Goal: Task Accomplishment & Management: Complete application form

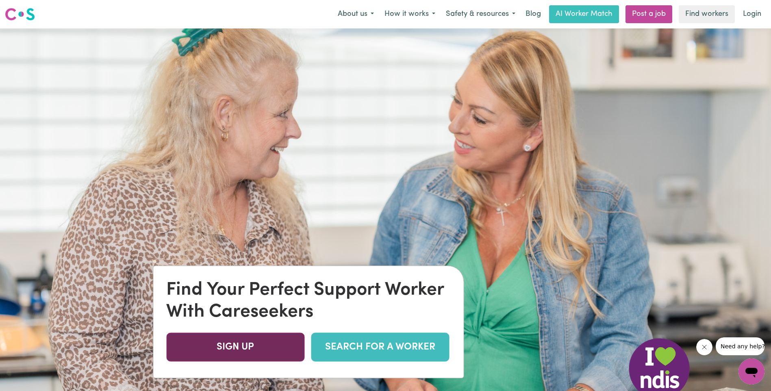
click at [249, 345] on link "SIGN UP" at bounding box center [235, 346] width 138 height 29
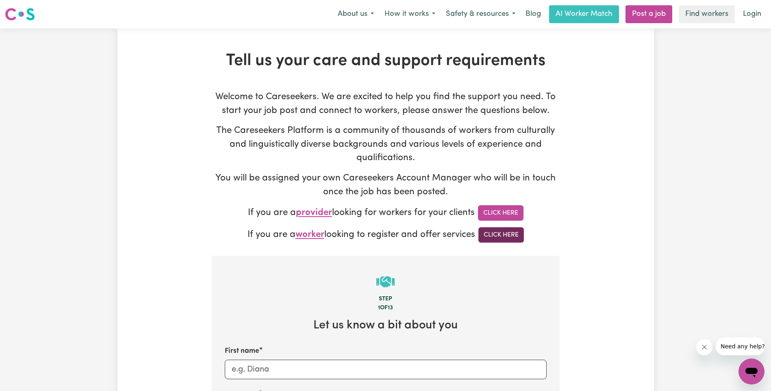
click at [510, 238] on link "Click Here" at bounding box center [501, 234] width 46 height 15
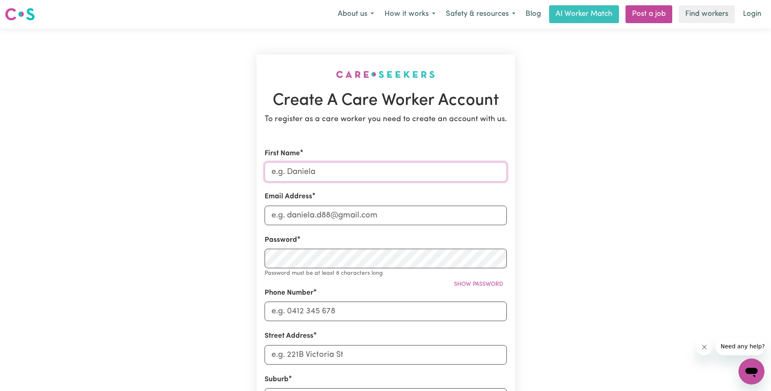
click at [337, 167] on input "First Name" at bounding box center [386, 172] width 242 height 20
type input "Fahd"
type input "fadikhan3471@gmail.com"
type input "0449503086"
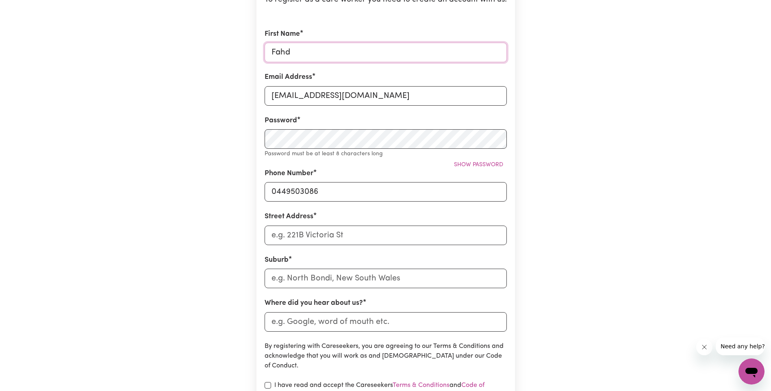
scroll to position [122, 0]
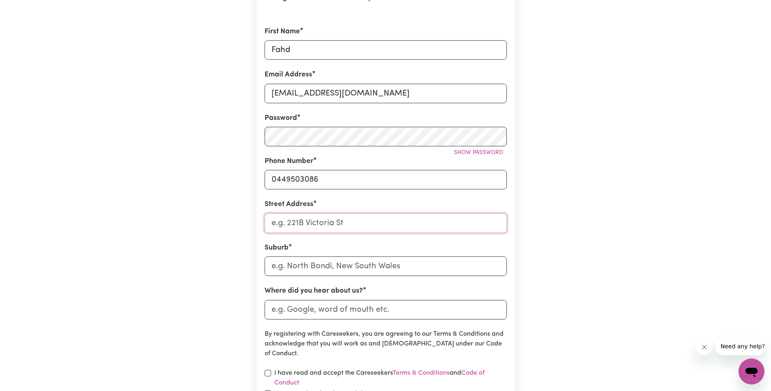
click at [347, 221] on input "Street Address" at bounding box center [386, 223] width 242 height 20
type input "unit 2/53 Isabella Street, Geelong West VIC, Australia"
click at [341, 270] on input "text" at bounding box center [386, 266] width 242 height 20
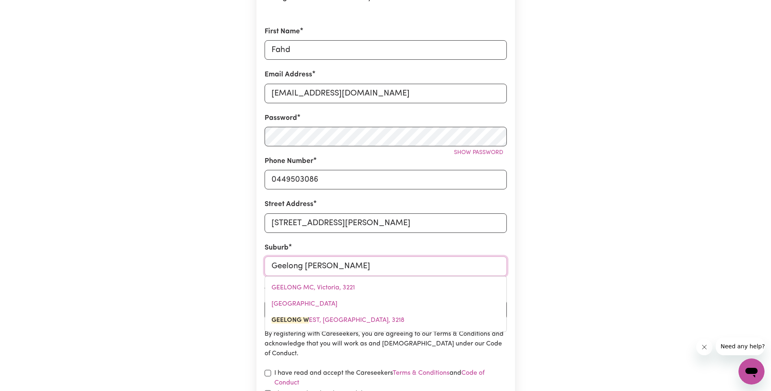
type input "Geelong West"
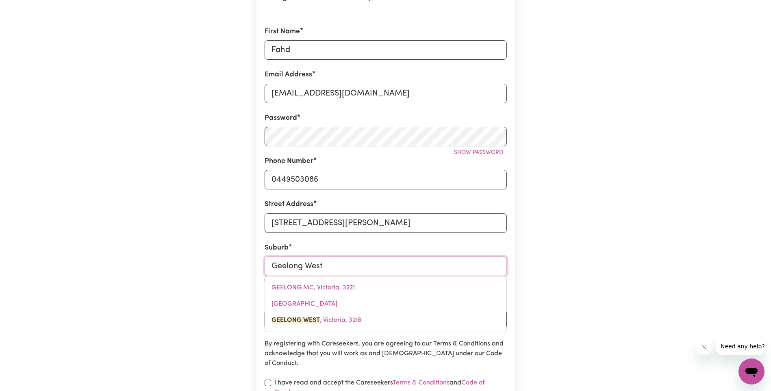
type input "Geelong West, Victoria, 3218"
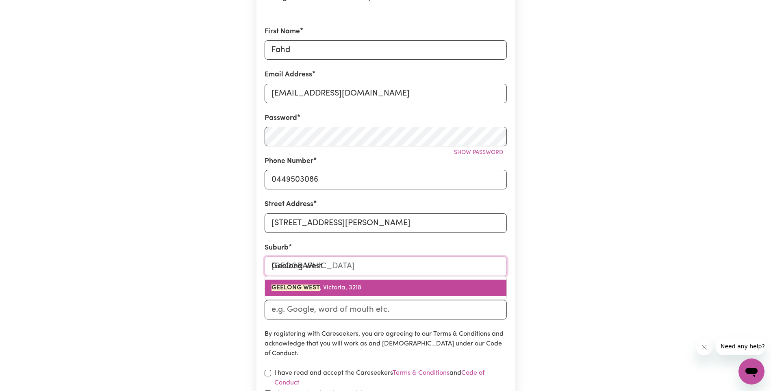
click at [348, 290] on span "GEELONG WEST , Victoria, 3218" at bounding box center [316, 287] width 90 height 7
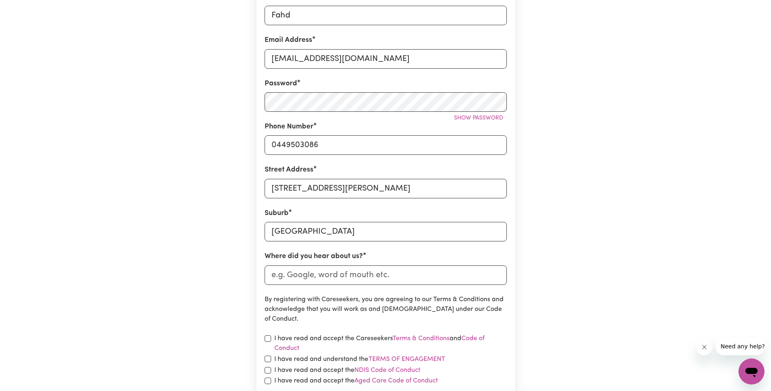
scroll to position [203, 0]
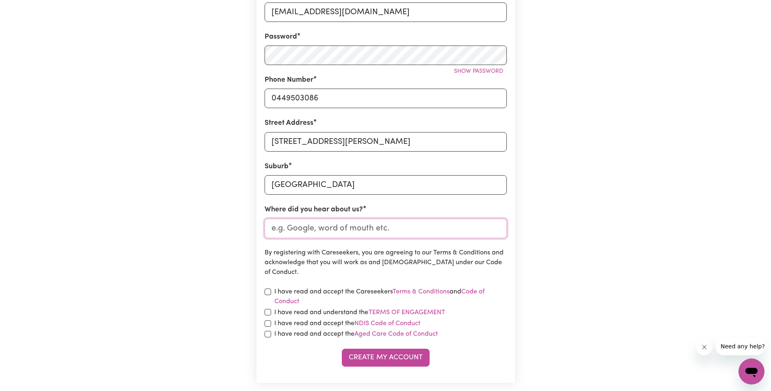
click at [373, 226] on input "Where did you hear about us?" at bounding box center [386, 229] width 242 height 20
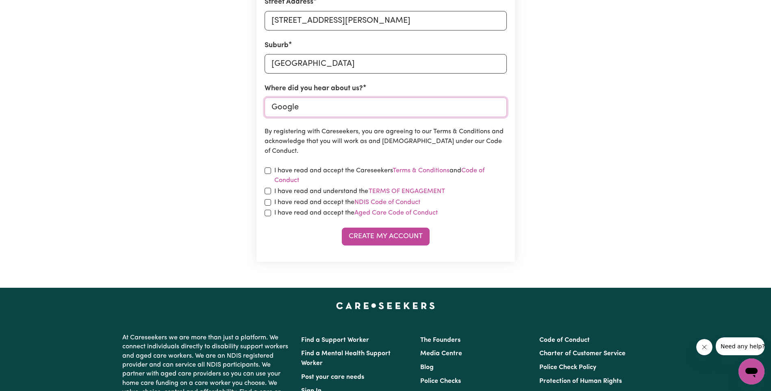
scroll to position [325, 0]
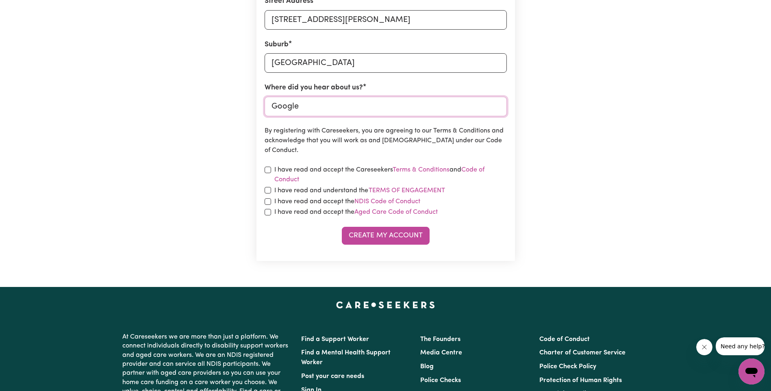
type input "Google"
click at [269, 169] on input "checkbox" at bounding box center [268, 170] width 7 height 7
checkbox input "true"
click at [267, 187] on input "checkbox" at bounding box center [268, 190] width 7 height 7
checkbox input "true"
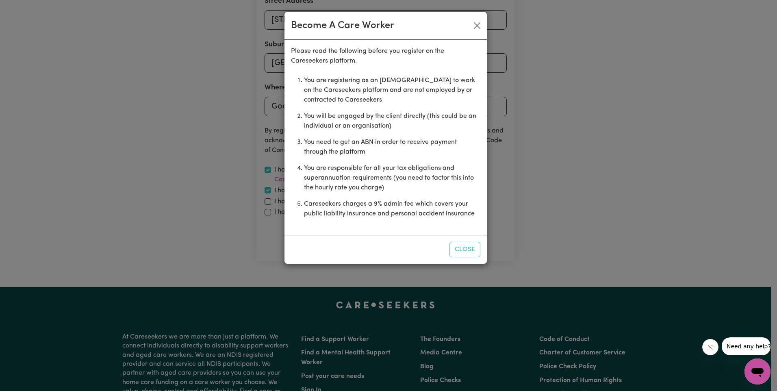
click at [266, 203] on div "Become A Care Worker Please read the following before you register on the Cares…" at bounding box center [388, 195] width 777 height 391
click at [471, 250] on button "Close" at bounding box center [464, 249] width 31 height 15
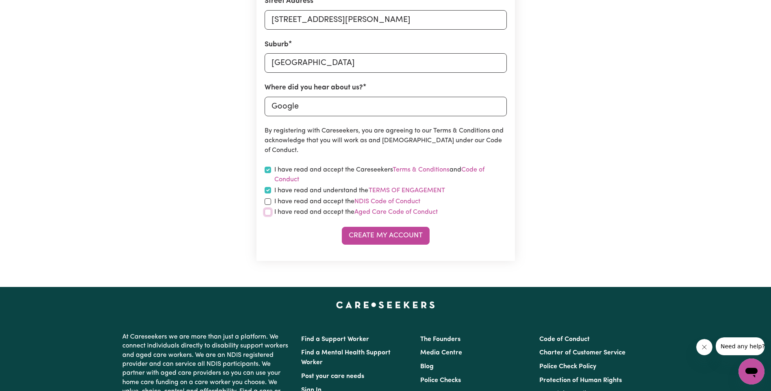
drag, startPoint x: 268, startPoint y: 214, endPoint x: 268, endPoint y: 208, distance: 5.7
click at [268, 214] on input "checkbox" at bounding box center [268, 212] width 7 height 7
checkbox input "true"
click at [267, 204] on input "checkbox" at bounding box center [268, 201] width 7 height 7
checkbox input "true"
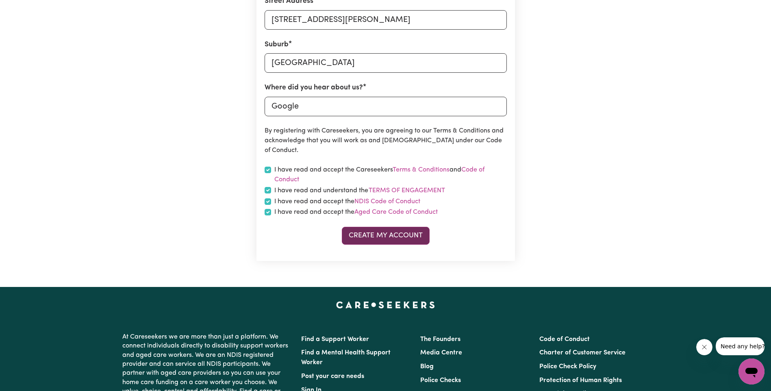
click at [366, 232] on button "Create My Account" at bounding box center [386, 236] width 88 height 18
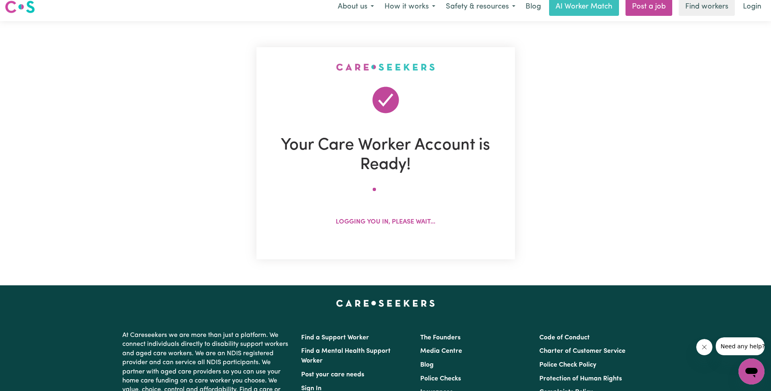
scroll to position [0, 0]
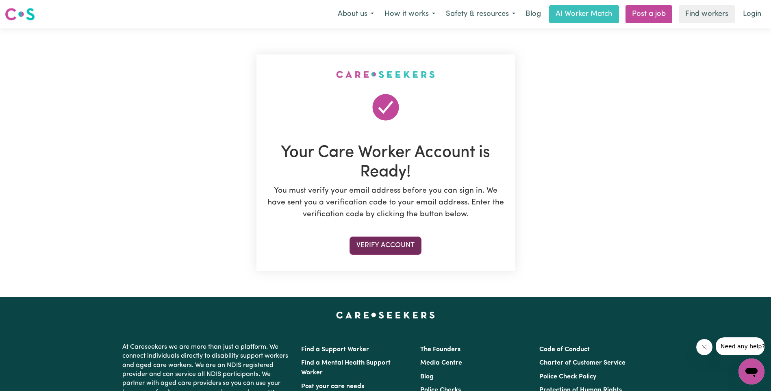
click at [382, 241] on button "Verify Account" at bounding box center [385, 246] width 72 height 18
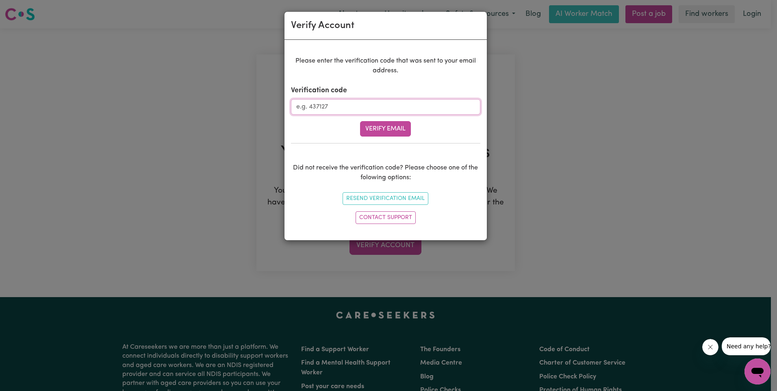
click at [338, 104] on input "Verification code" at bounding box center [385, 106] width 189 height 15
paste input "332171"
type input "332171"
click at [400, 123] on button "Verify Email" at bounding box center [385, 128] width 51 height 15
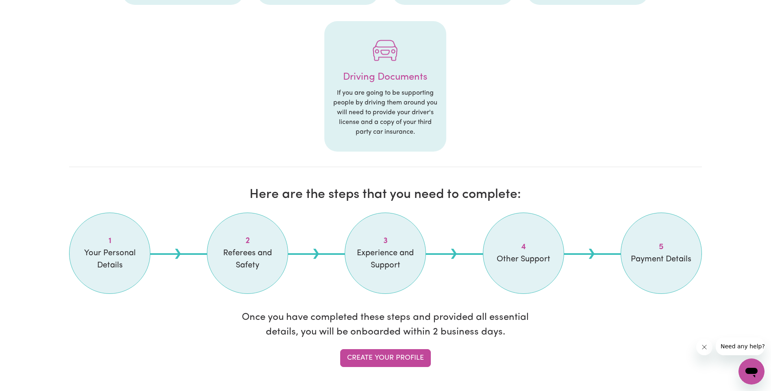
scroll to position [610, 0]
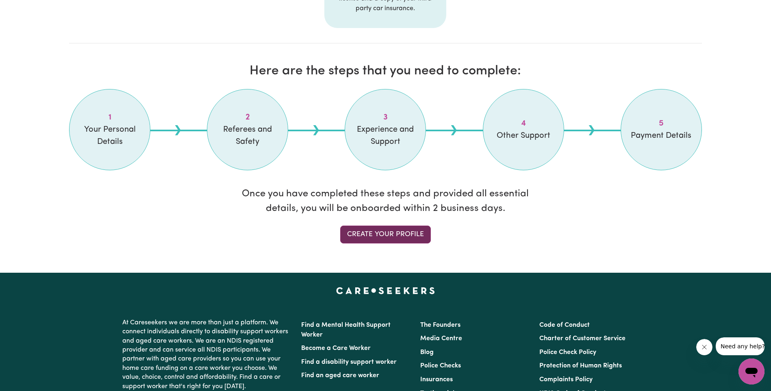
click at [388, 237] on link "Create your profile" at bounding box center [385, 235] width 91 height 18
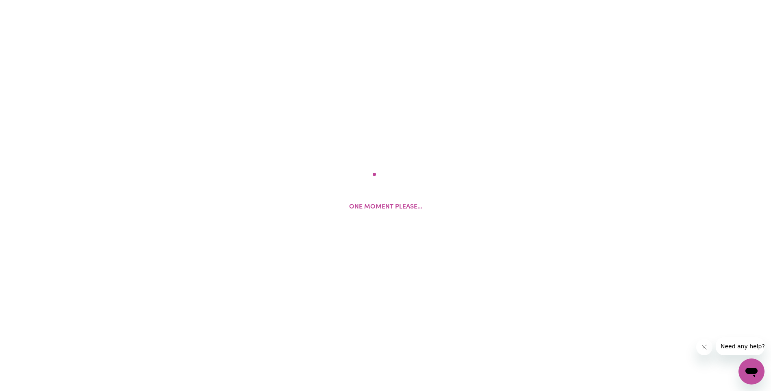
select select "Studying a healthcare related degree or qualification"
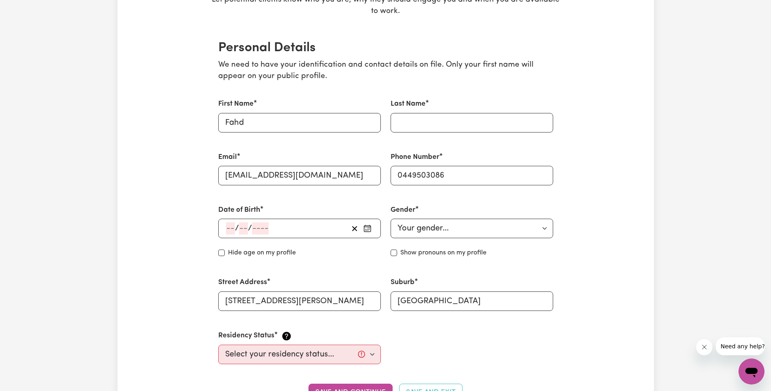
scroll to position [203, 0]
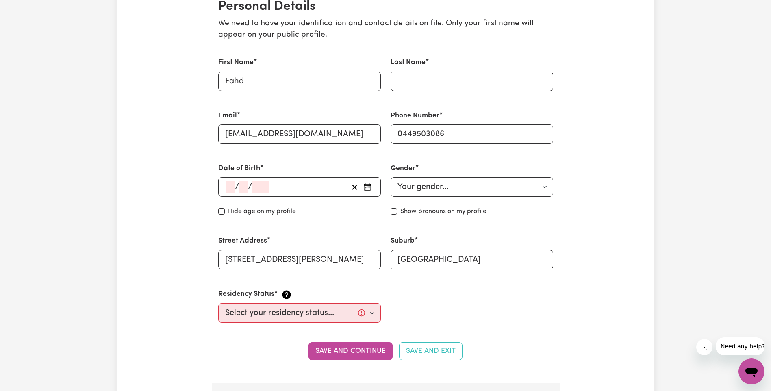
click at [295, 183] on div "/ /" at bounding box center [286, 187] width 123 height 12
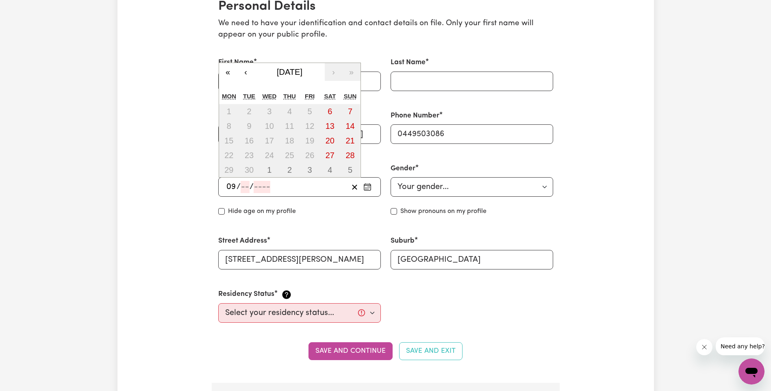
type input "09"
type input "12"
type input "199"
type input "1994-12-09"
type input "9"
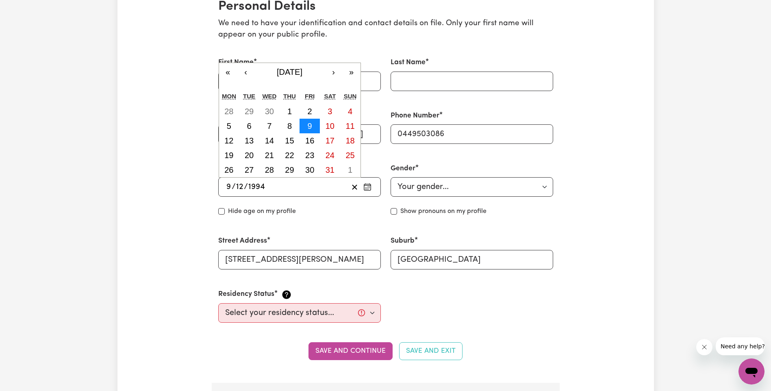
type input "1994"
click at [315, 127] on button "9" at bounding box center [309, 126] width 20 height 15
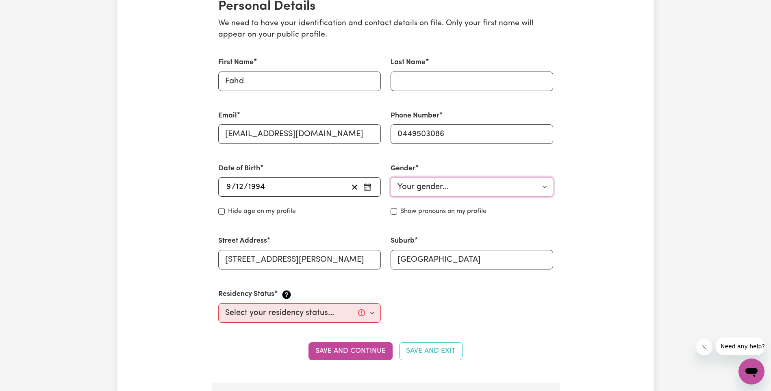
click at [469, 189] on select "Your gender... Female Male Non-binary Other Prefer not to say" at bounding box center [472, 187] width 163 height 20
select select "male"
click at [391, 177] on select "Your gender... Female Male Non-binary Other Prefer not to say" at bounding box center [472, 187] width 163 height 20
click at [238, 309] on select "Select your residency status... Australian citizen Australian PR Temporary Work…" at bounding box center [299, 313] width 163 height 20
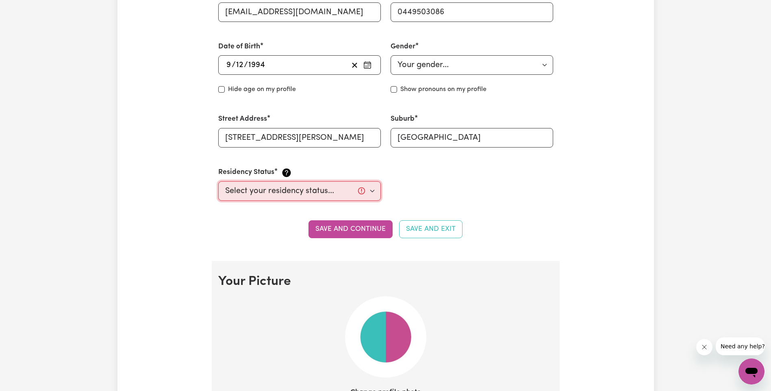
click at [277, 186] on select "Select your residency status... Australian citizen Australian PR Temporary Work…" at bounding box center [299, 191] width 163 height 20
select select "Temporary Work Visa"
click at [218, 181] on select "Select your residency status... Australian citizen Australian PR Temporary Work…" at bounding box center [299, 191] width 163 height 20
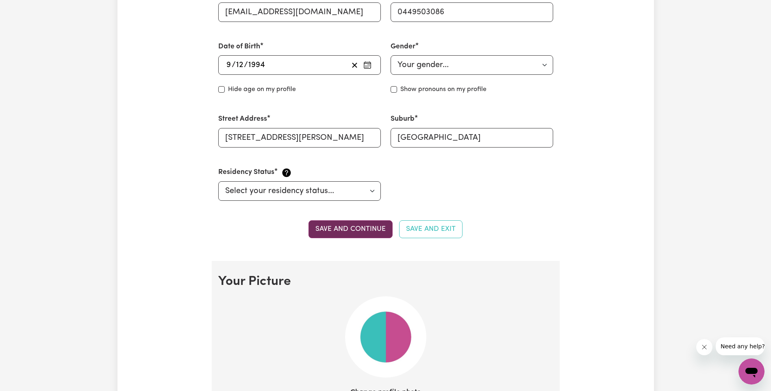
click at [326, 228] on button "Save and continue" at bounding box center [350, 229] width 84 height 18
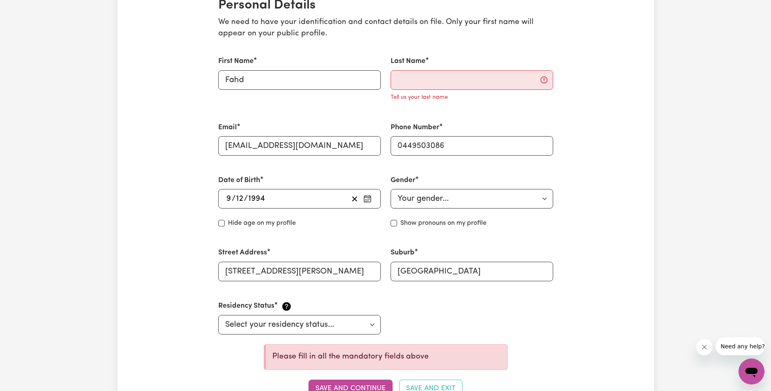
scroll to position [135, 0]
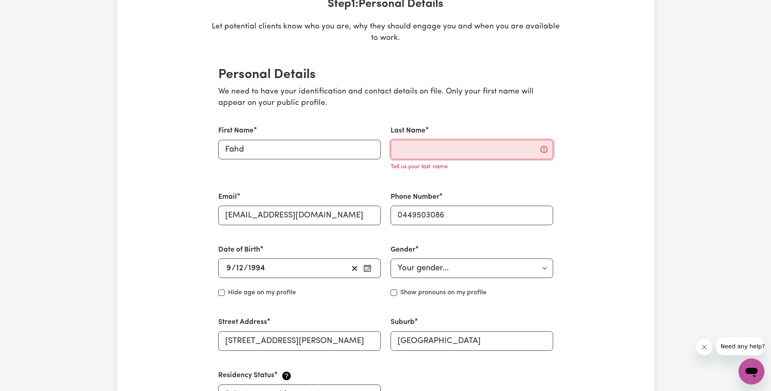
click at [436, 157] on input "Last Name" at bounding box center [472, 150] width 163 height 20
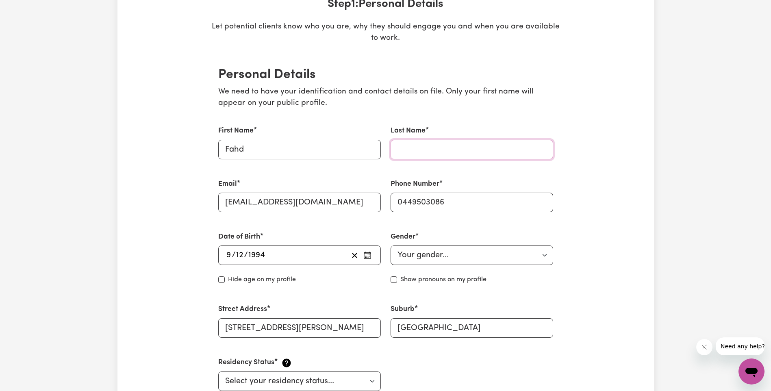
type input "Khan"
type input "Geelong West (3218)"
type input "Fahd"
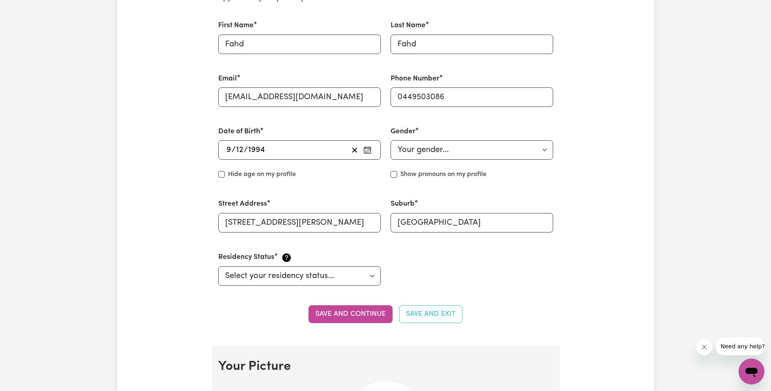
scroll to position [379, 0]
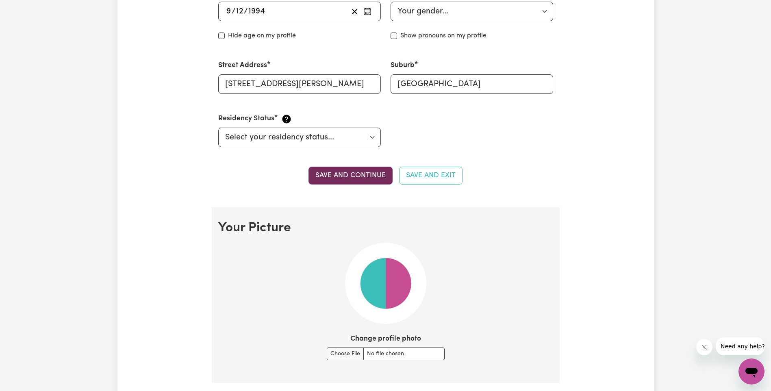
click at [360, 175] on button "Save and continue" at bounding box center [350, 176] width 84 height 18
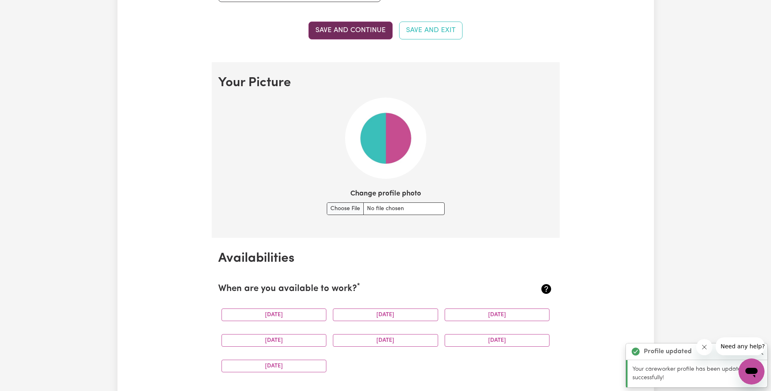
scroll to position [586, 0]
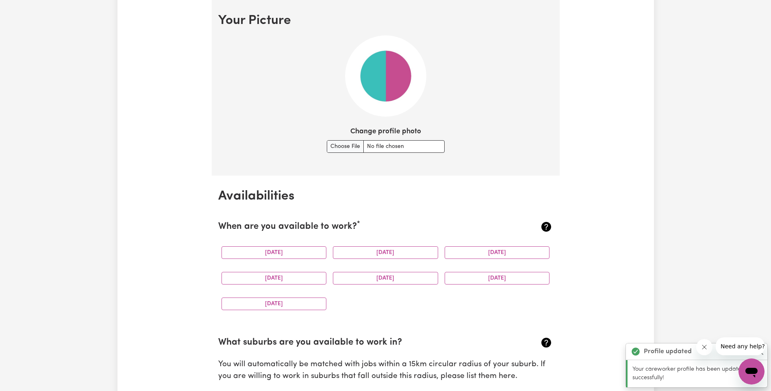
click at [262, 242] on div "Monday" at bounding box center [274, 253] width 112 height 26
click at [262, 247] on button "Monday" at bounding box center [273, 252] width 105 height 13
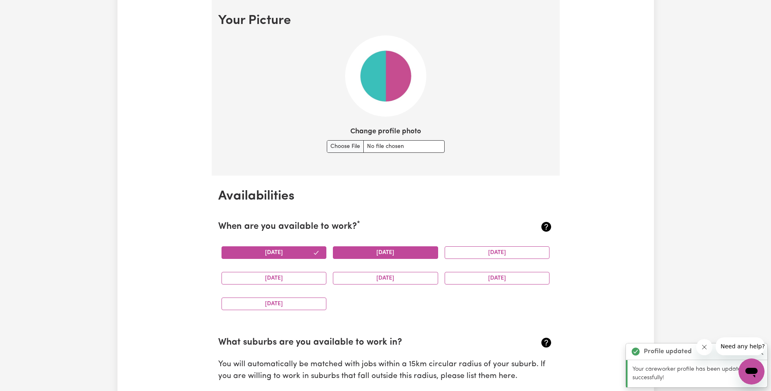
click at [361, 254] on button "Tuesday" at bounding box center [385, 252] width 105 height 13
click at [481, 253] on button "Wednesday" at bounding box center [497, 252] width 105 height 13
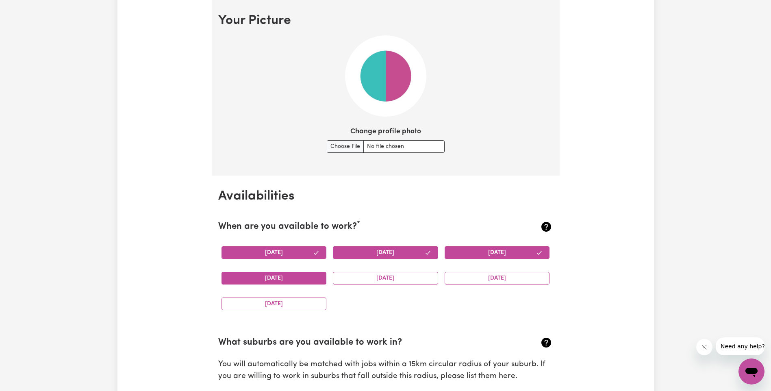
click at [266, 280] on button "Thursday" at bounding box center [273, 278] width 105 height 13
click at [369, 275] on button "Friday" at bounding box center [385, 278] width 105 height 13
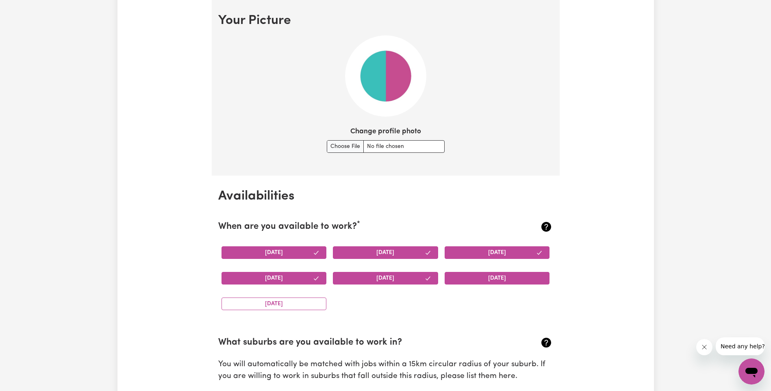
click at [503, 278] on button "Saturday" at bounding box center [497, 278] width 105 height 13
click at [263, 302] on button "Sunday" at bounding box center [273, 303] width 105 height 13
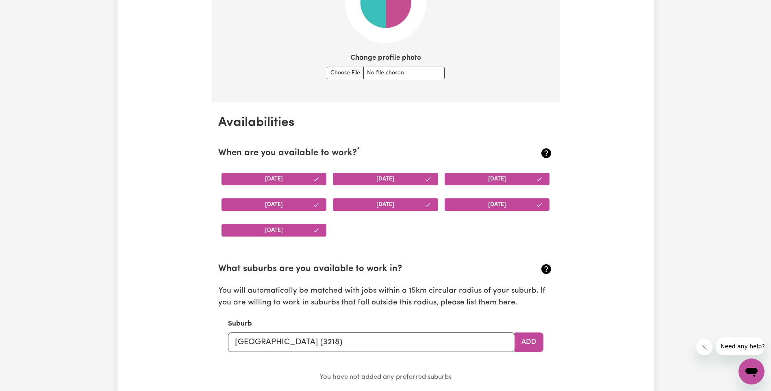
scroll to position [789, 0]
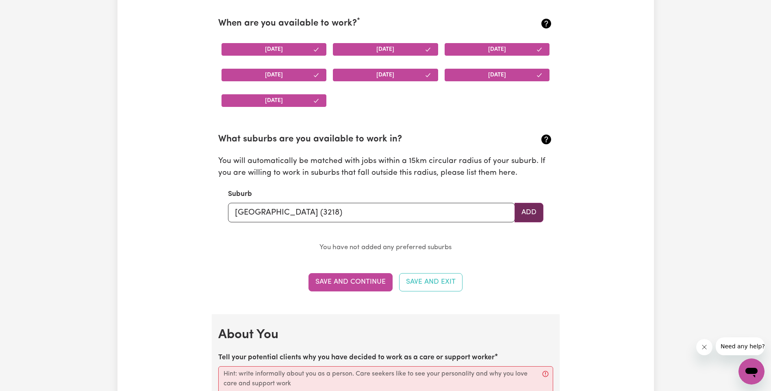
click at [532, 214] on button "Add" at bounding box center [528, 213] width 29 height 20
click at [320, 211] on input "Geelong West (3218)" at bounding box center [371, 213] width 287 height 20
click at [330, 279] on button "Save and Continue" at bounding box center [350, 282] width 84 height 18
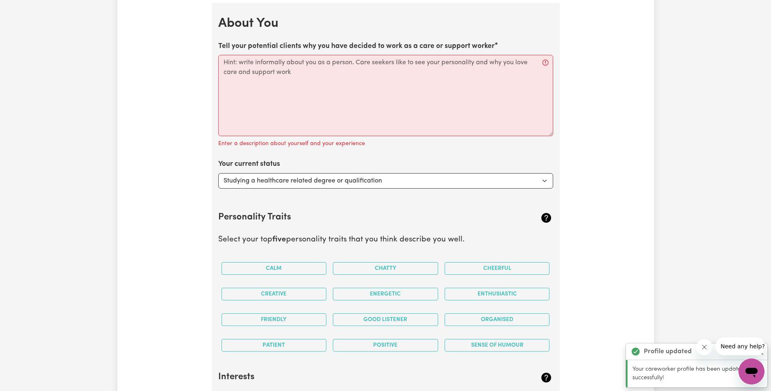
scroll to position [1103, 0]
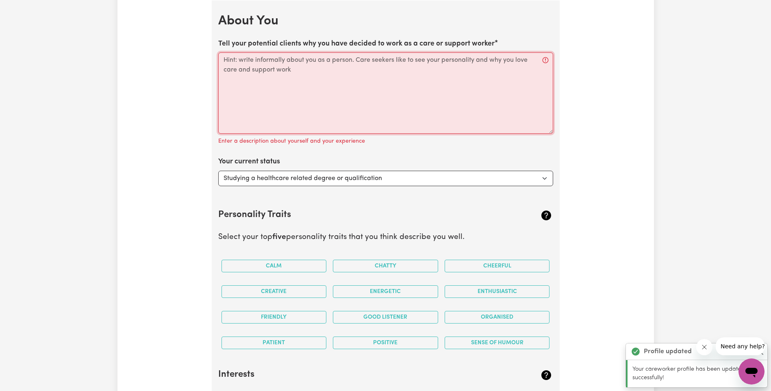
click at [284, 67] on textarea "Tell your potential clients why you have decided to work as a care or support w…" at bounding box center [385, 92] width 335 height 81
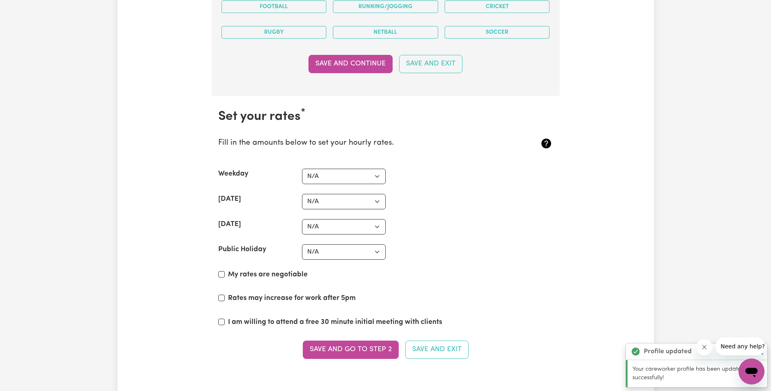
scroll to position [1834, 0]
